Goal: Information Seeking & Learning: Learn about a topic

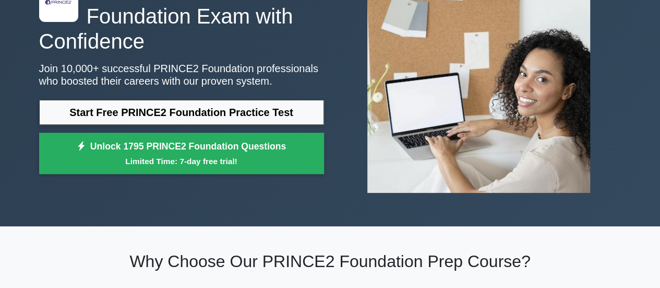
scroll to position [104, 0]
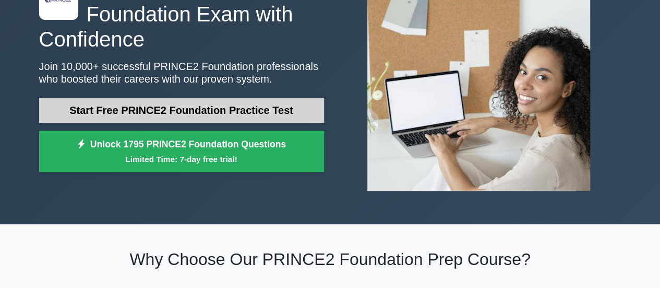
click at [139, 106] on link "Start Free PRINCE2 Foundation Practice Test" at bounding box center [181, 110] width 285 height 25
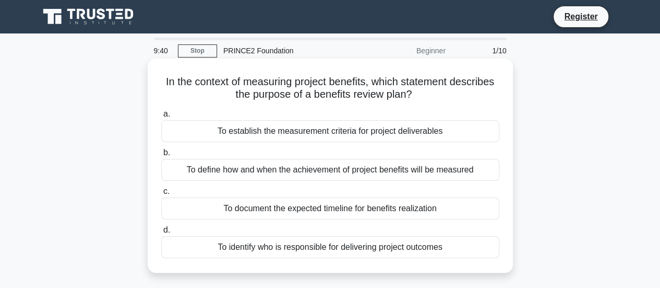
click at [309, 170] on div "To define how and when the achievement of project benefits will be measured" at bounding box center [330, 170] width 338 height 22
click at [161, 156] on input "b. To define how and when the achievement of project benefits will be measured" at bounding box center [161, 152] width 0 height 7
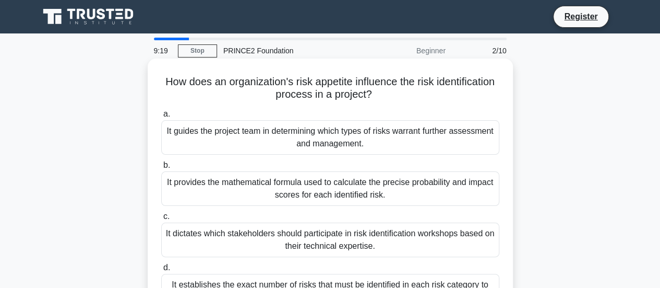
click at [316, 144] on div "It guides the project team in determining which types of risks warrant further …" at bounding box center [330, 137] width 338 height 34
click at [161, 117] on input "a. It guides the project team in determining which types of risks warrant furth…" at bounding box center [161, 114] width 0 height 7
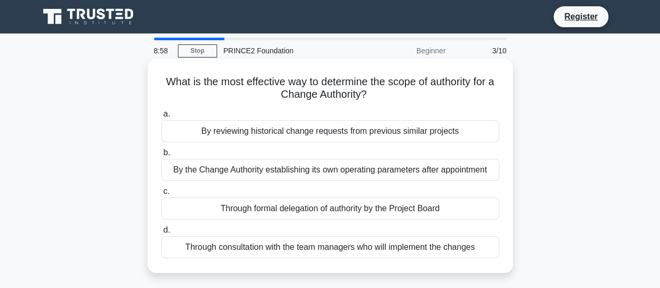
click at [382, 210] on div "Through formal delegation of authority by the Project Board" at bounding box center [330, 208] width 338 height 22
click at [161, 195] on input "c. Through formal delegation of authority by the Project Board" at bounding box center [161, 191] width 0 height 7
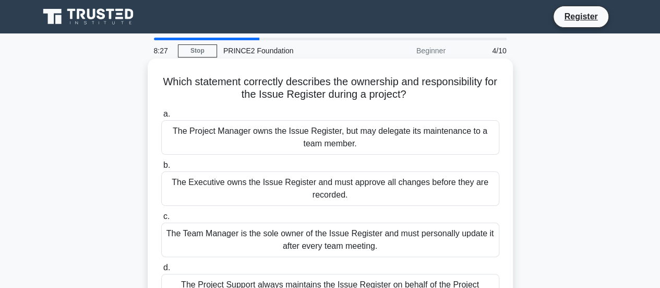
click at [359, 140] on div "The Project Manager owns the Issue Register, but may delegate its maintenance t…" at bounding box center [330, 137] width 338 height 34
click at [161, 117] on input "a. The Project Manager owns the Issue Register, but may delegate its maintenanc…" at bounding box center [161, 114] width 0 height 7
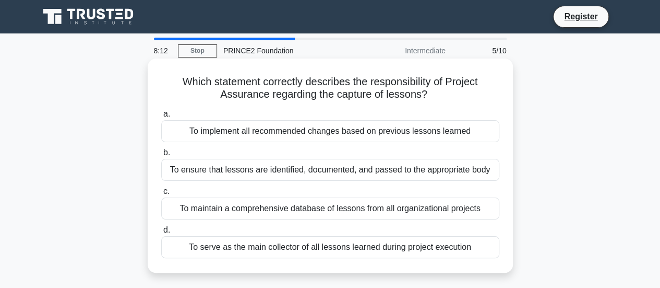
click at [399, 245] on div "To serve as the main collector of all lessons learned during project execution" at bounding box center [330, 247] width 338 height 22
click at [161, 233] on input "d. To serve as the main collector of all lessons learned during project executi…" at bounding box center [161, 230] width 0 height 7
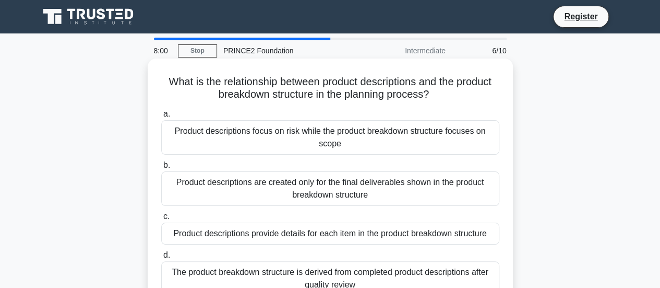
scroll to position [52, 0]
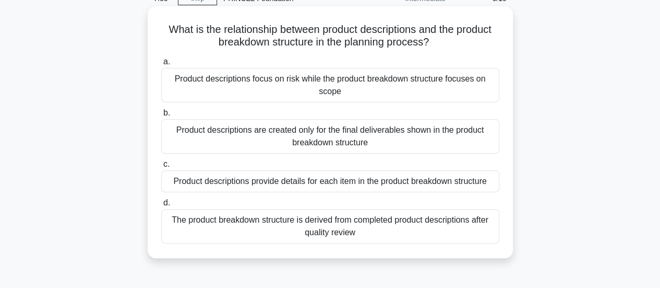
click at [390, 227] on div "The product breakdown structure is derived from completed product descriptions …" at bounding box center [330, 226] width 338 height 34
click at [161, 206] on input "d. The product breakdown structure is derived from completed product descriptio…" at bounding box center [161, 202] width 0 height 7
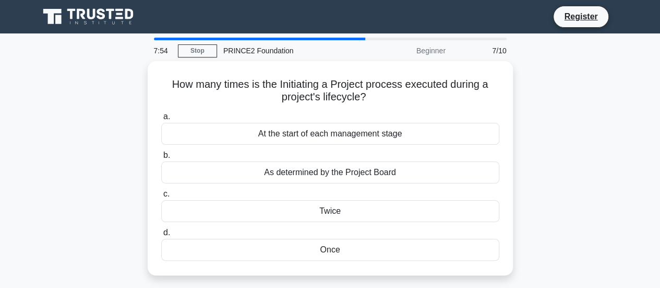
scroll to position [0, 0]
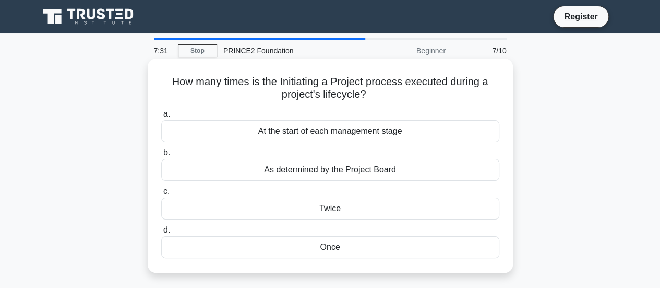
click at [353, 173] on div "As determined by the Project Board" at bounding box center [330, 170] width 338 height 22
click at [161, 156] on input "b. As determined by the Project Board" at bounding box center [161, 152] width 0 height 7
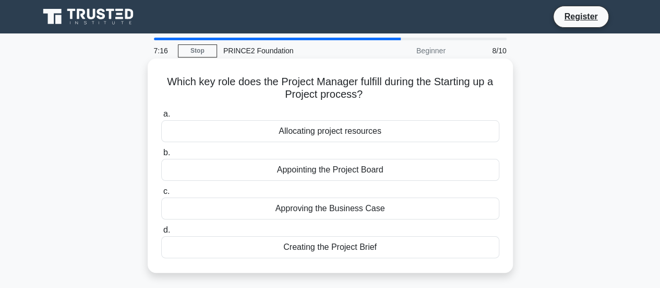
click at [338, 137] on div "Allocating project resources" at bounding box center [330, 131] width 338 height 22
click at [161, 117] on input "a. Allocating project resources" at bounding box center [161, 114] width 0 height 7
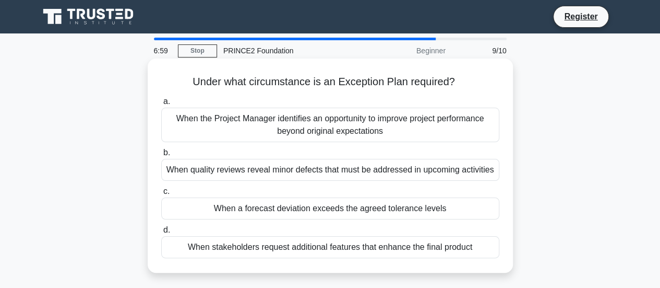
click at [392, 208] on div "When a forecast deviation exceeds the agreed tolerance levels" at bounding box center [330, 208] width 338 height 22
click at [161, 195] on input "c. When a forecast deviation exceeds the agreed tolerance levels" at bounding box center [161, 191] width 0 height 7
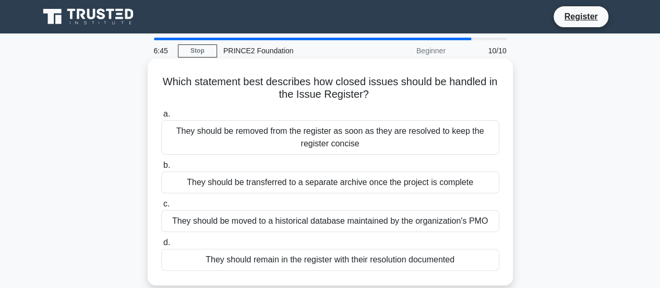
click at [418, 257] on div "They should remain in the register with their resolution documented" at bounding box center [330, 260] width 338 height 22
click at [161, 246] on input "d. They should remain in the register with their resolution documented" at bounding box center [161, 242] width 0 height 7
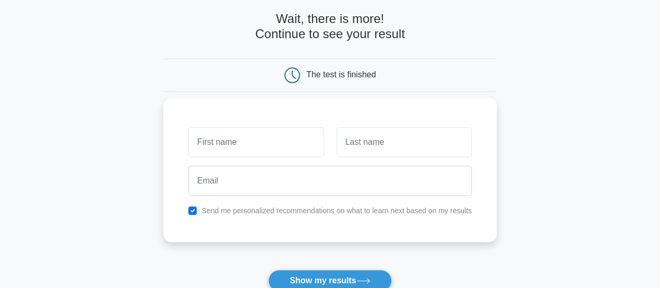
scroll to position [104, 0]
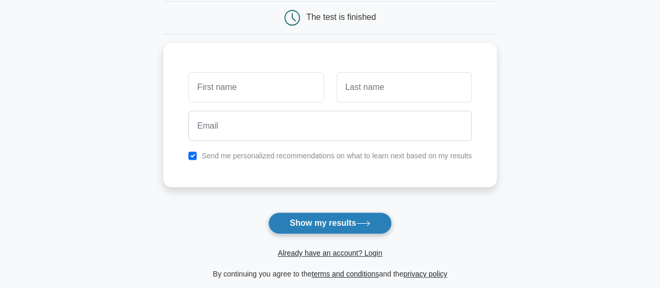
click at [339, 225] on button "Show my results" at bounding box center [329, 223] width 123 height 22
type input "s"
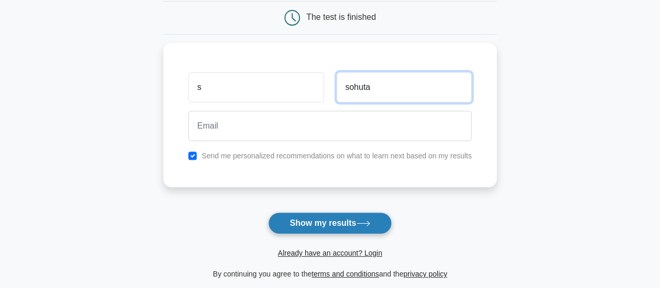
type input "sohuta"
click at [334, 222] on button "Show my results" at bounding box center [329, 223] width 123 height 22
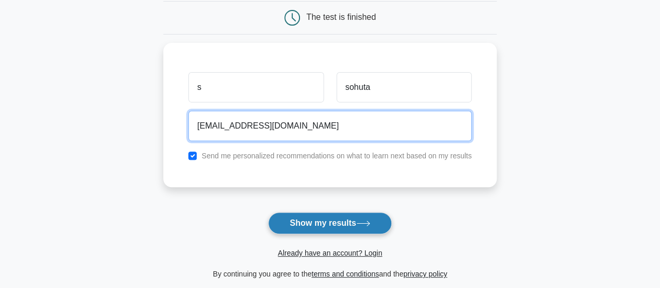
type input "sukysohuta@hotmail.co.uk"
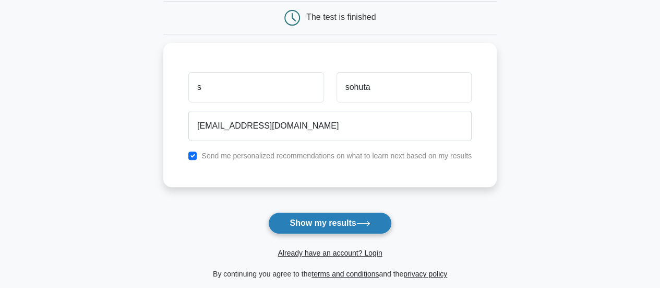
click at [334, 222] on button "Show my results" at bounding box center [329, 223] width 123 height 22
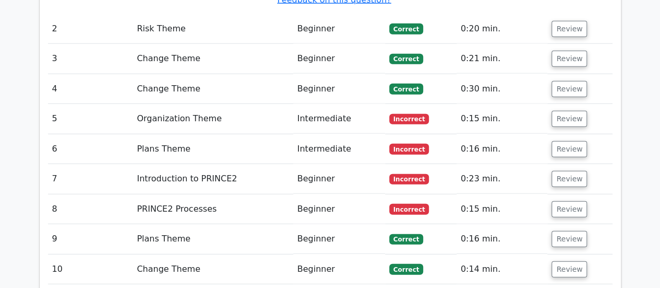
scroll to position [1305, 0]
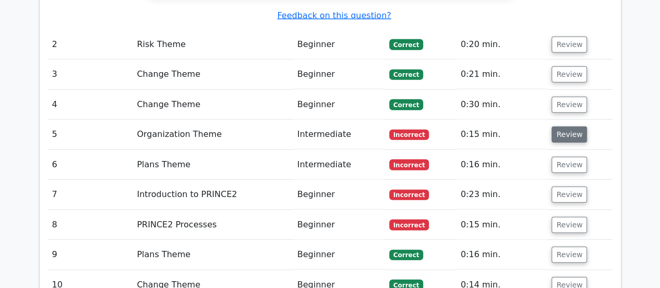
click at [561, 126] on button "Review" at bounding box center [570, 134] width 36 height 16
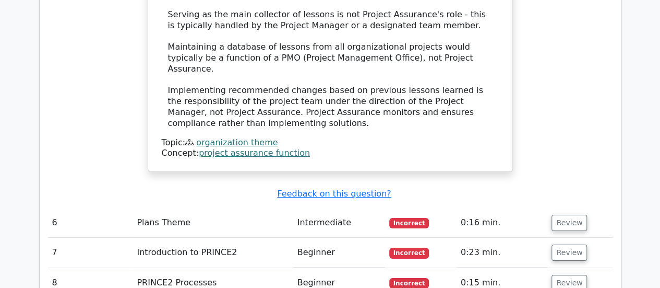
scroll to position [1827, 0]
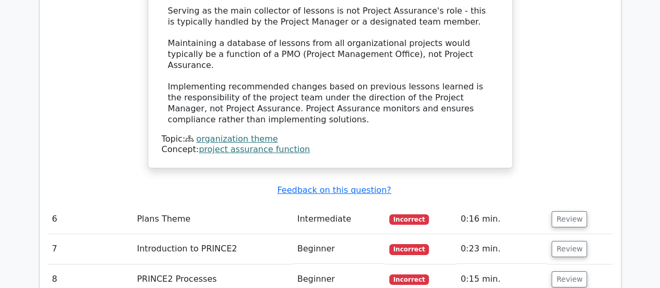
click at [564, 204] on td "Review" at bounding box center [580, 219] width 65 height 30
click at [566, 211] on button "Review" at bounding box center [570, 219] width 36 height 16
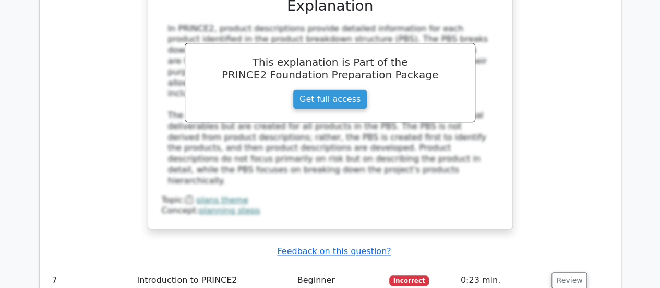
scroll to position [2402, 0]
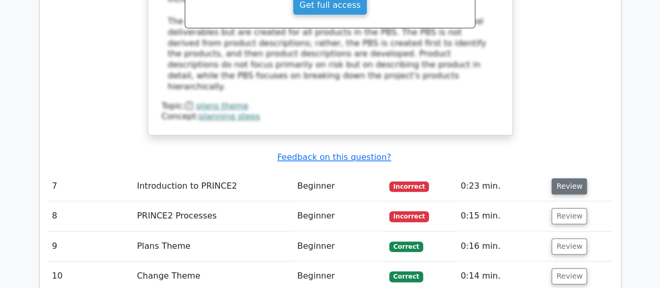
click at [563, 178] on button "Review" at bounding box center [570, 186] width 36 height 16
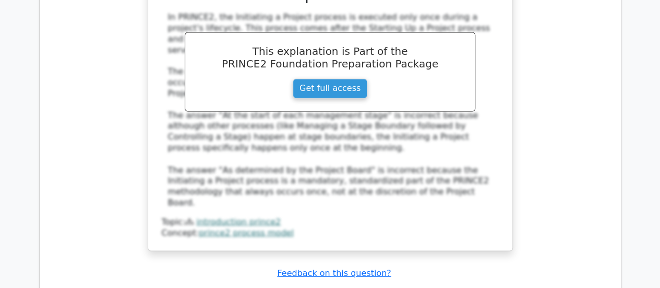
scroll to position [2819, 0]
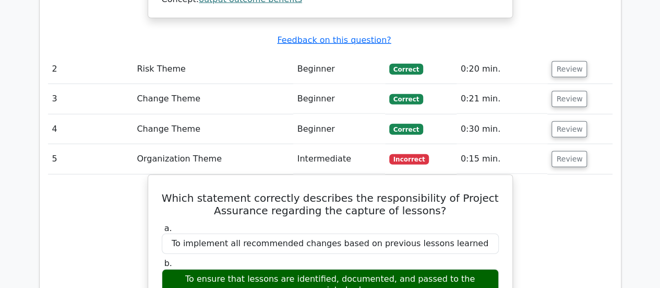
scroll to position [1253, 0]
